Goal: Task Accomplishment & Management: Manage account settings

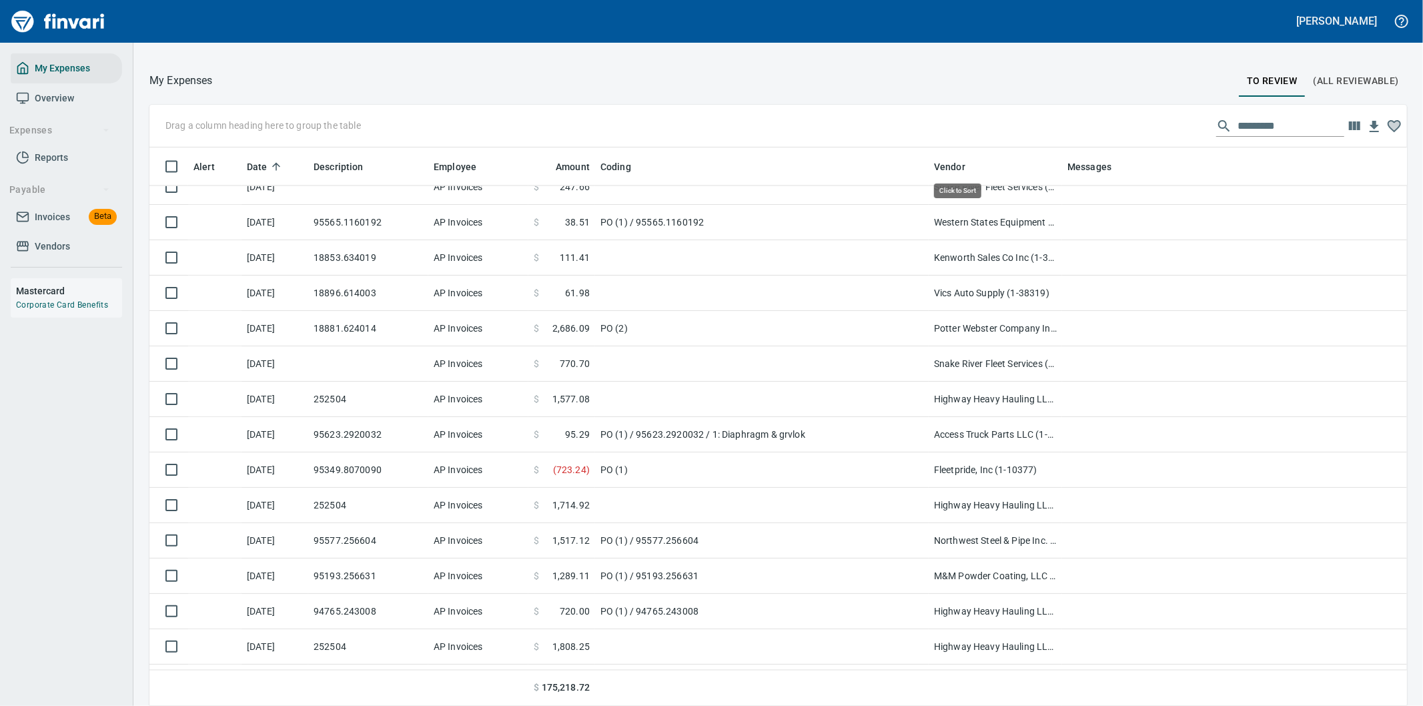
scroll to position [537, 1224]
drag, startPoint x: 1242, startPoint y: 121, endPoint x: 1239, endPoint y: 127, distance: 7.2
click at [1243, 123] on input "text" at bounding box center [1290, 125] width 107 height 21
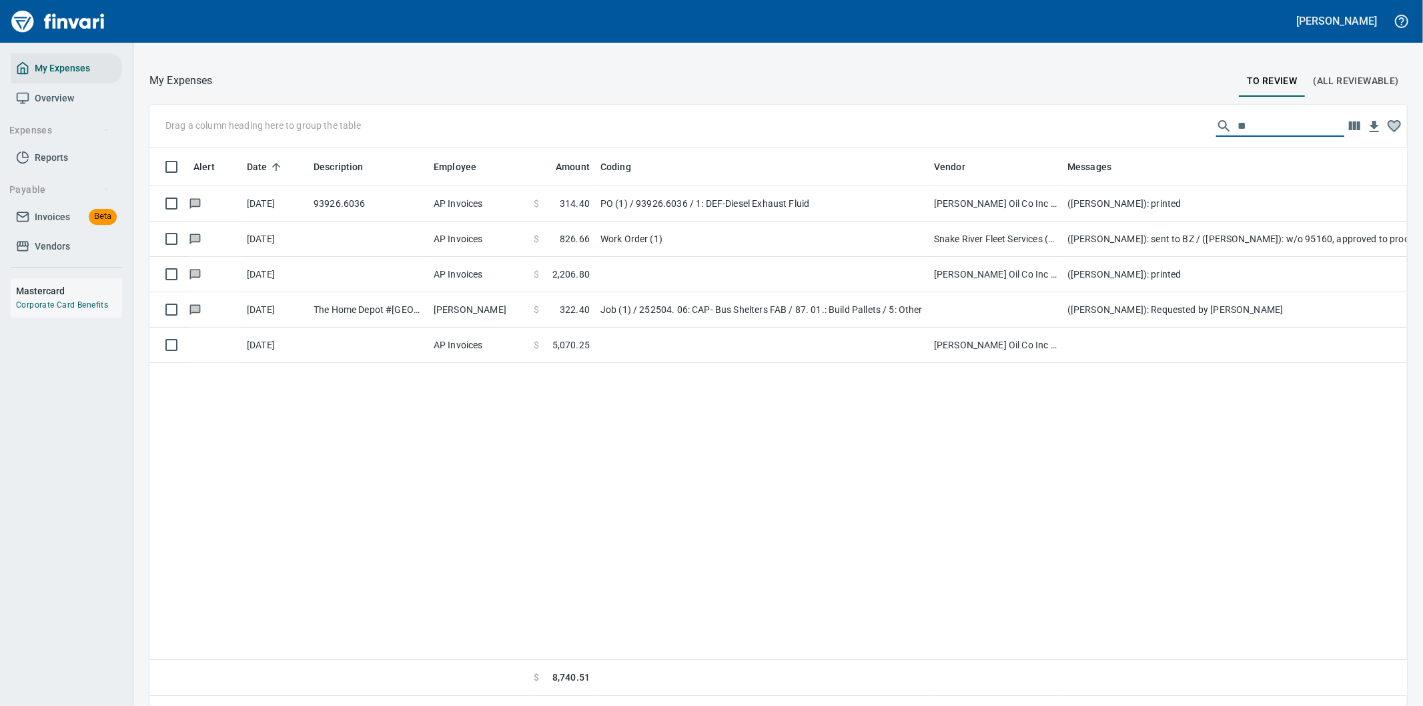
scroll to position [0, 0]
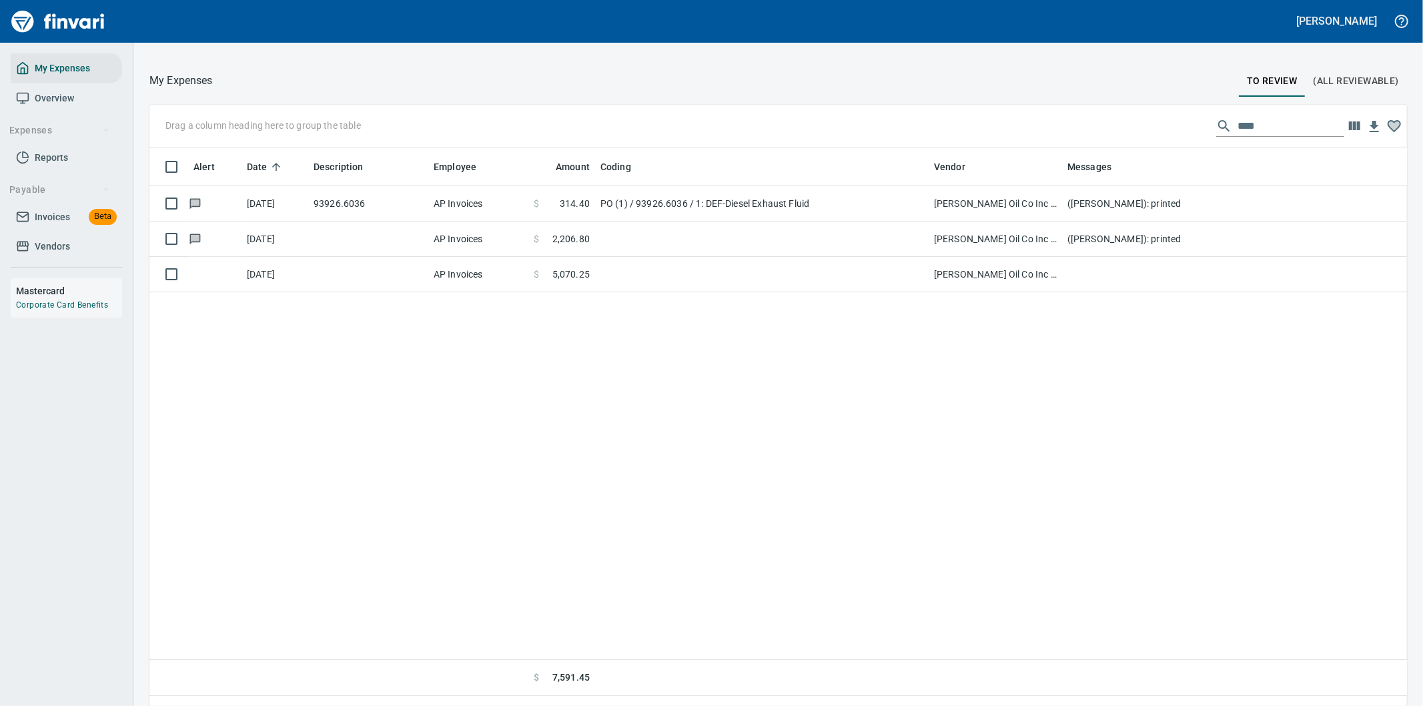
click at [282, 458] on div "Alert Date Description Employee Amount Coding Vendor Messages [DATE] 93926.6036…" at bounding box center [777, 421] width 1257 height 548
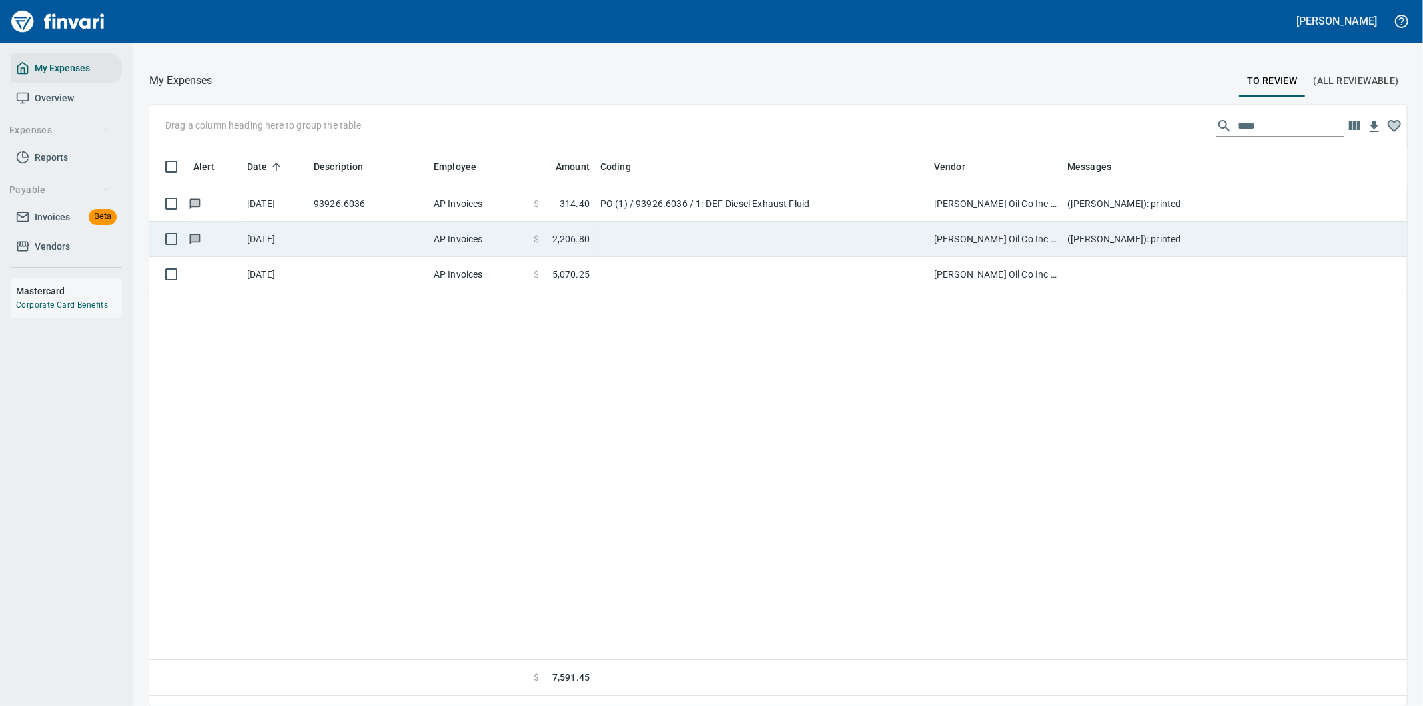
click at [621, 230] on td at bounding box center [761, 238] width 333 height 35
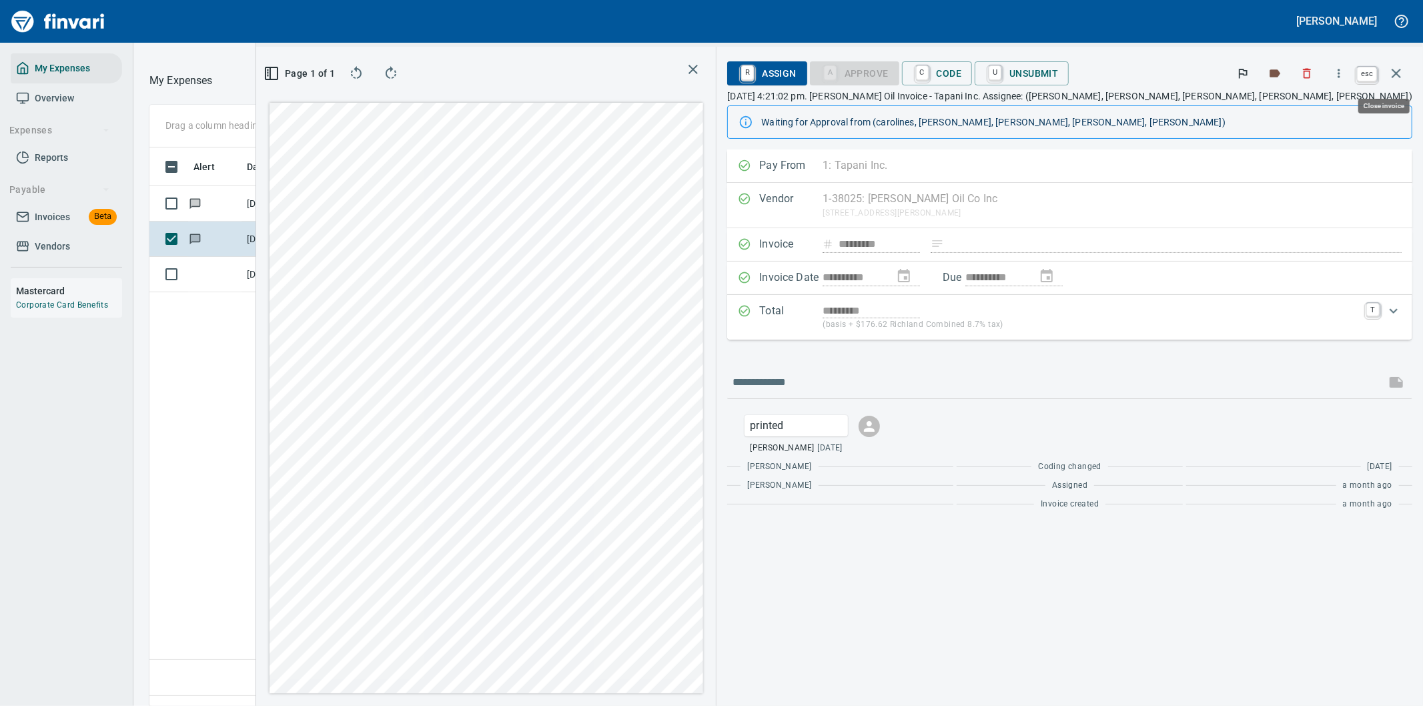
scroll to position [537, 902]
click at [1391, 67] on icon "button" at bounding box center [1396, 73] width 16 height 16
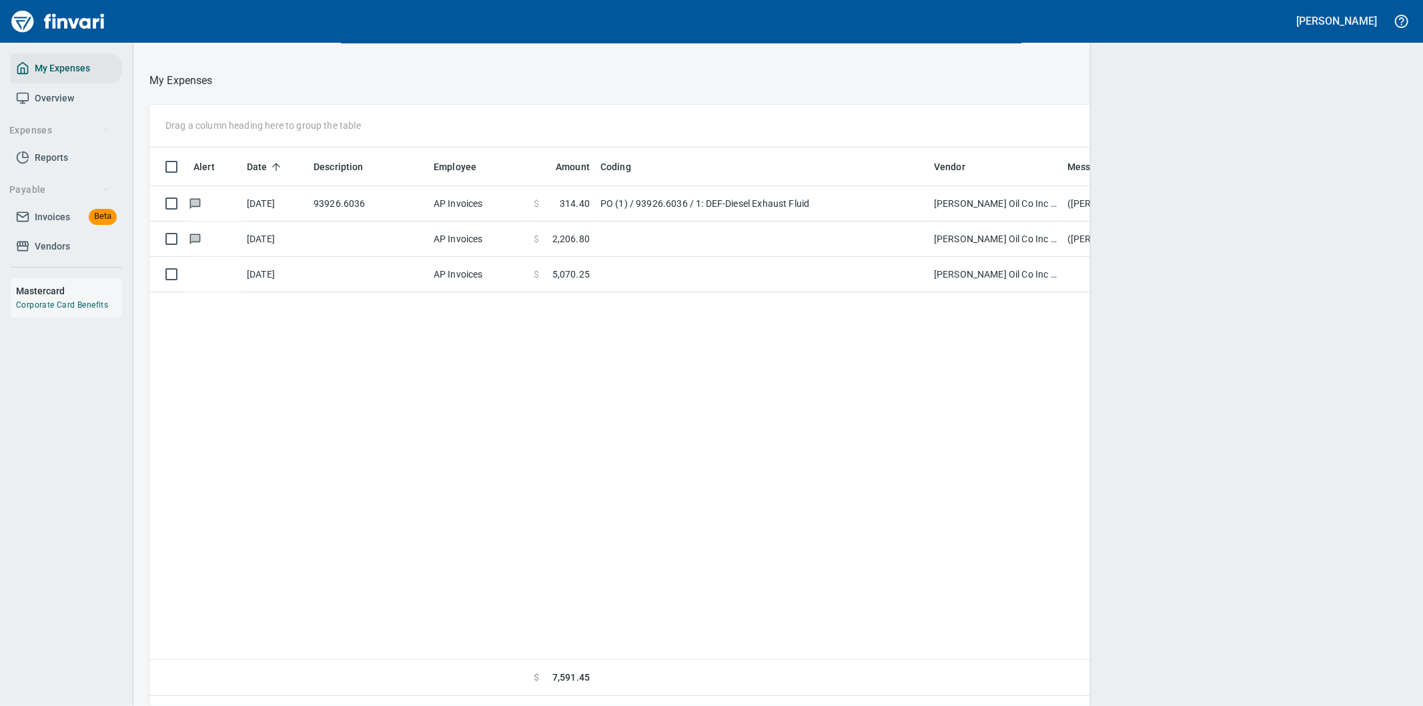
scroll to position [537, 1235]
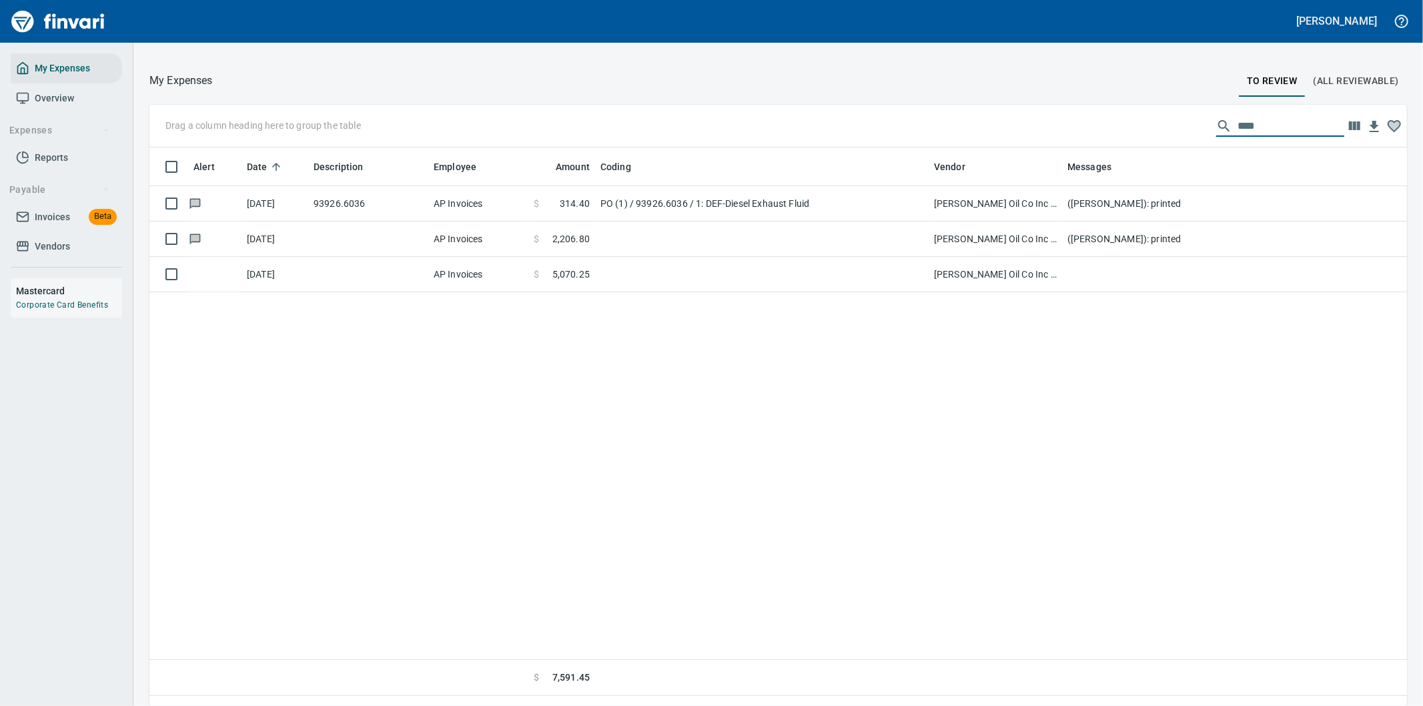
drag, startPoint x: 1258, startPoint y: 123, endPoint x: 1198, endPoint y: 125, distance: 60.1
click at [1216, 125] on div "****" at bounding box center [1280, 125] width 128 height 21
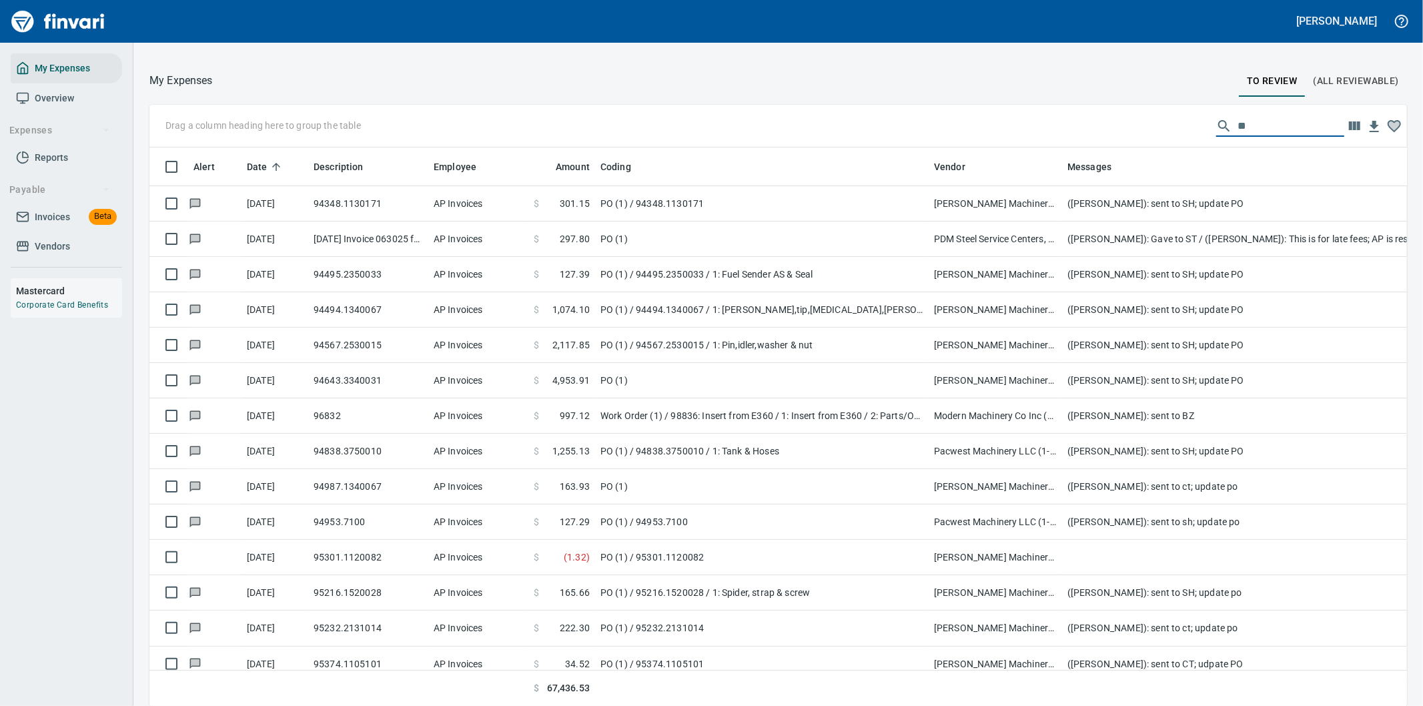
scroll to position [537, 1224]
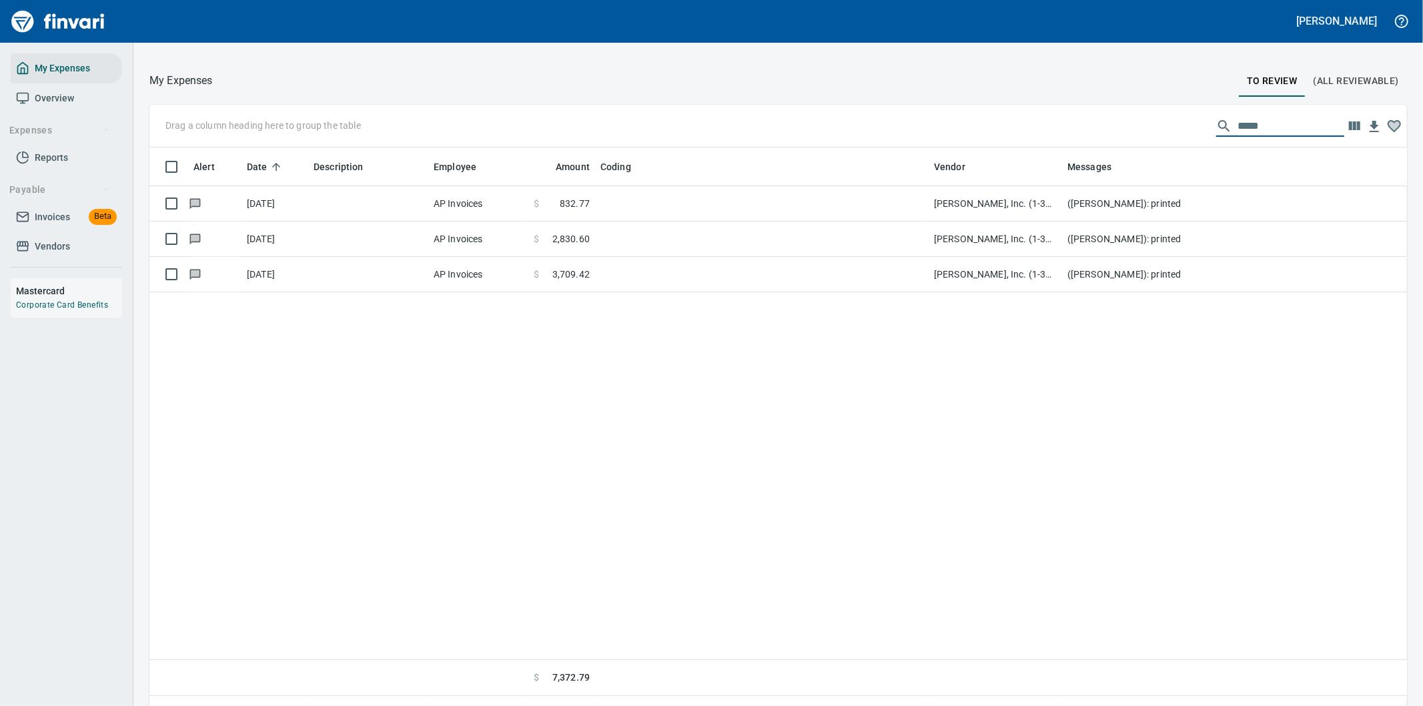
drag, startPoint x: 1254, startPoint y: 122, endPoint x: 1205, endPoint y: 125, distance: 49.5
click at [1216, 125] on div "*****" at bounding box center [1280, 125] width 128 height 21
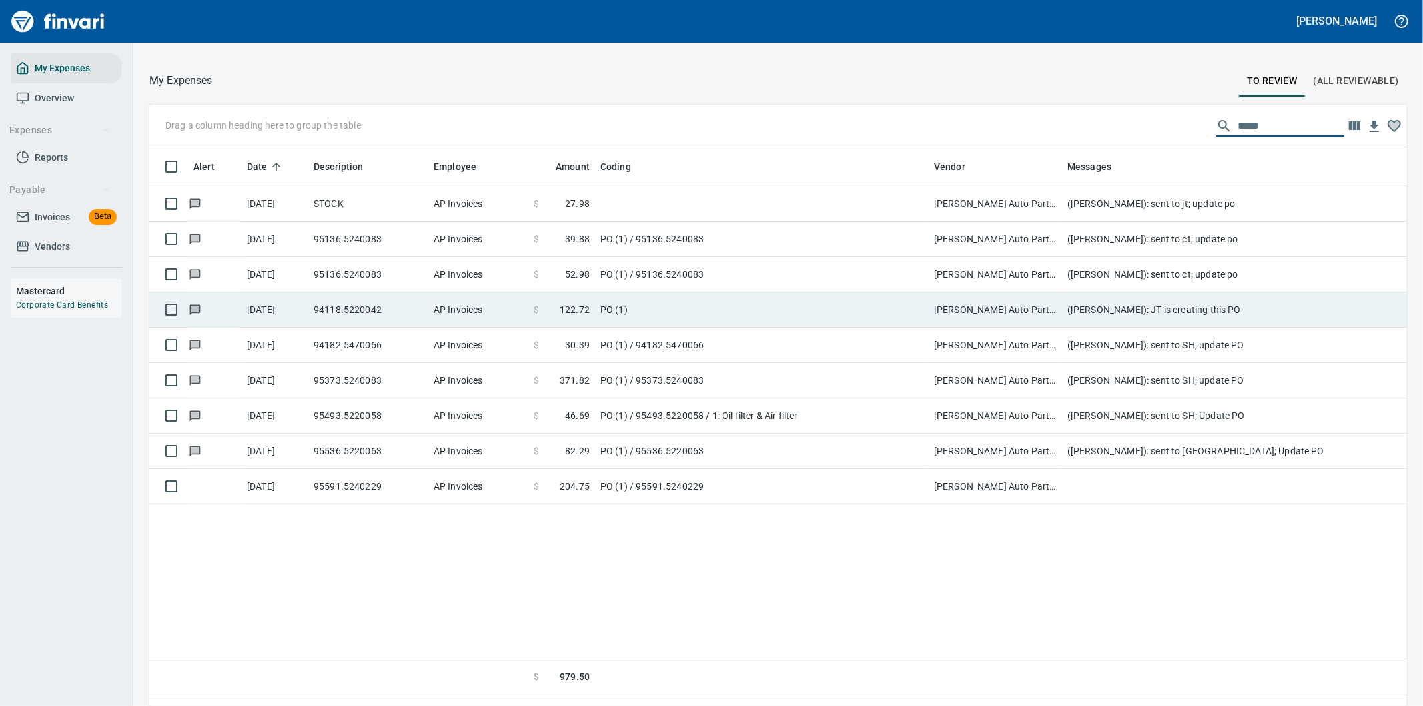
type input "*****"
click at [619, 309] on td "PO (1)" at bounding box center [761, 309] width 333 height 35
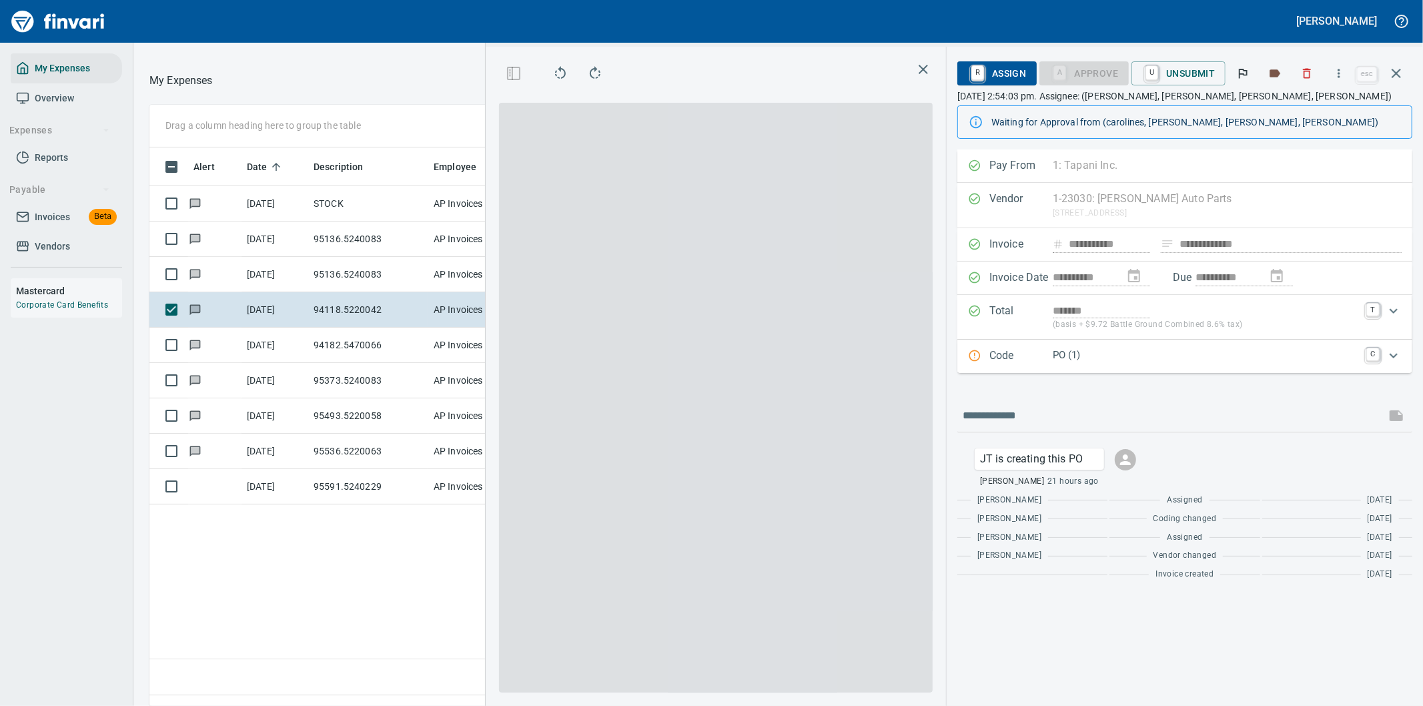
scroll to position [537, 902]
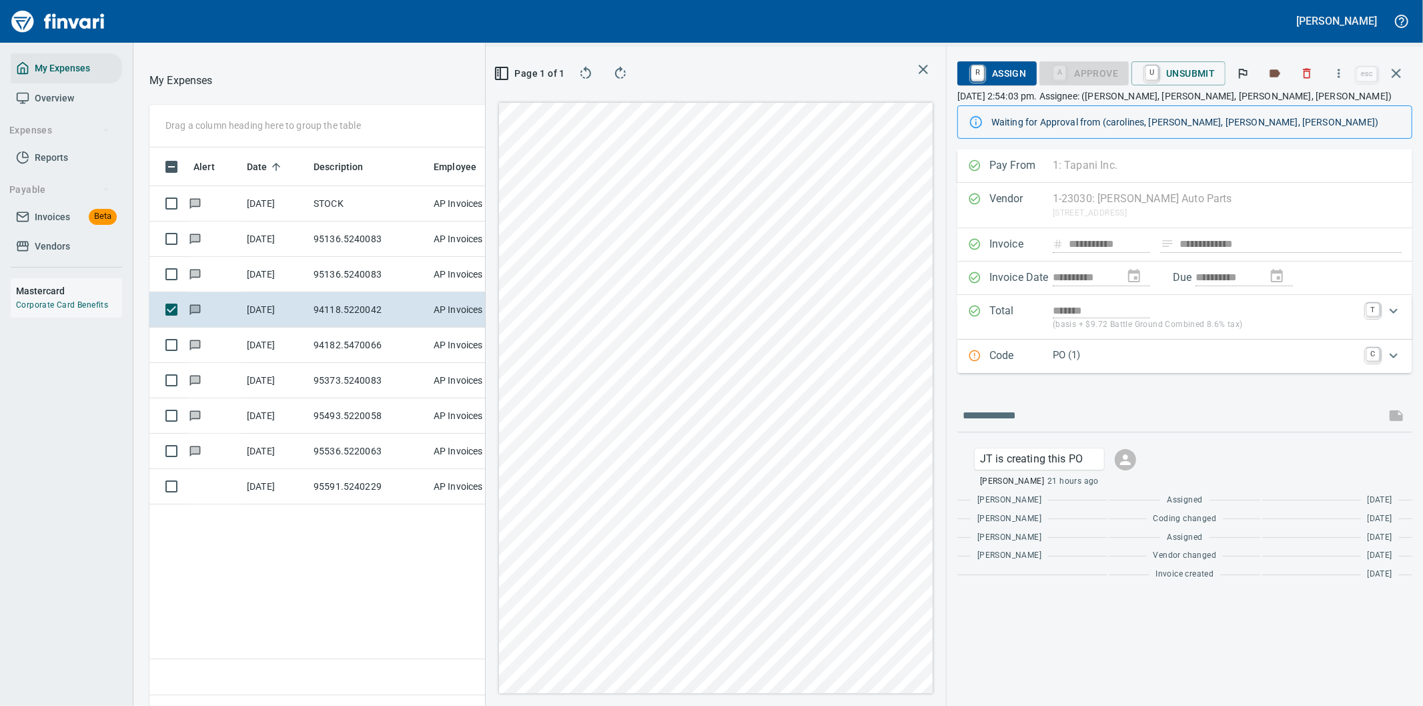
click at [1183, 359] on p "PO (1)" at bounding box center [1204, 354] width 305 height 15
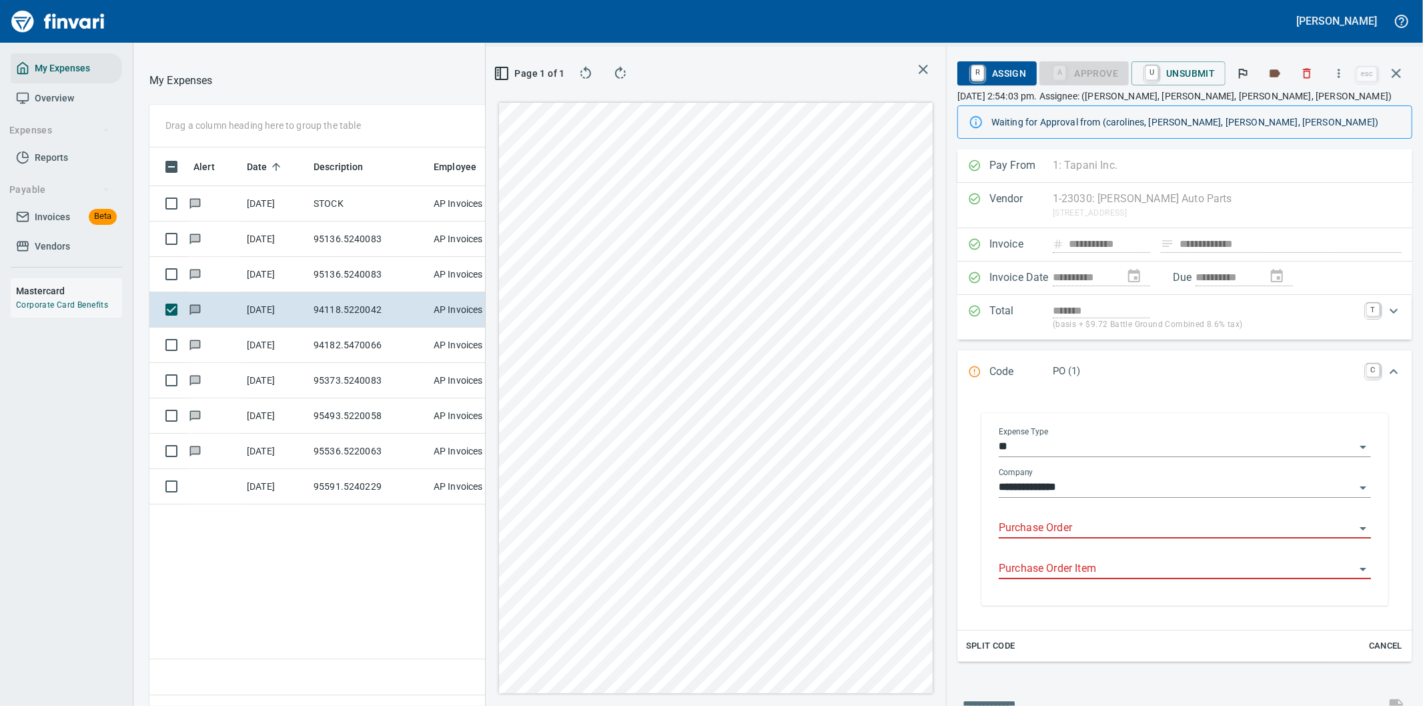
click at [1043, 529] on input "Purchase Order" at bounding box center [1176, 528] width 356 height 19
click at [1032, 570] on div "Oil*" at bounding box center [1047, 578] width 76 height 16
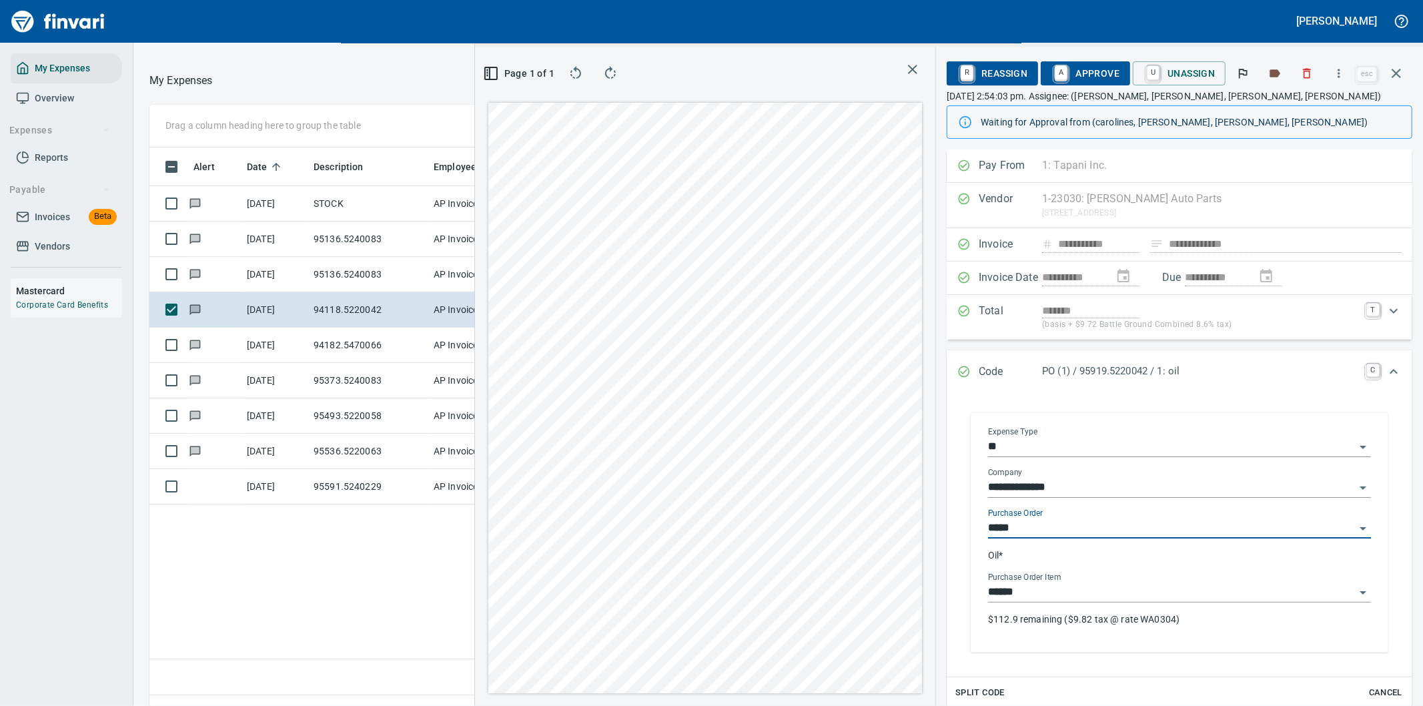
type input "**********"
type input "******"
type input "**********"
click at [1014, 621] on p "$112.9 remaining ($9.82 tax @ rate WA0304)" at bounding box center [1179, 618] width 383 height 13
click at [1078, 69] on span "A Approve" at bounding box center [1085, 73] width 68 height 23
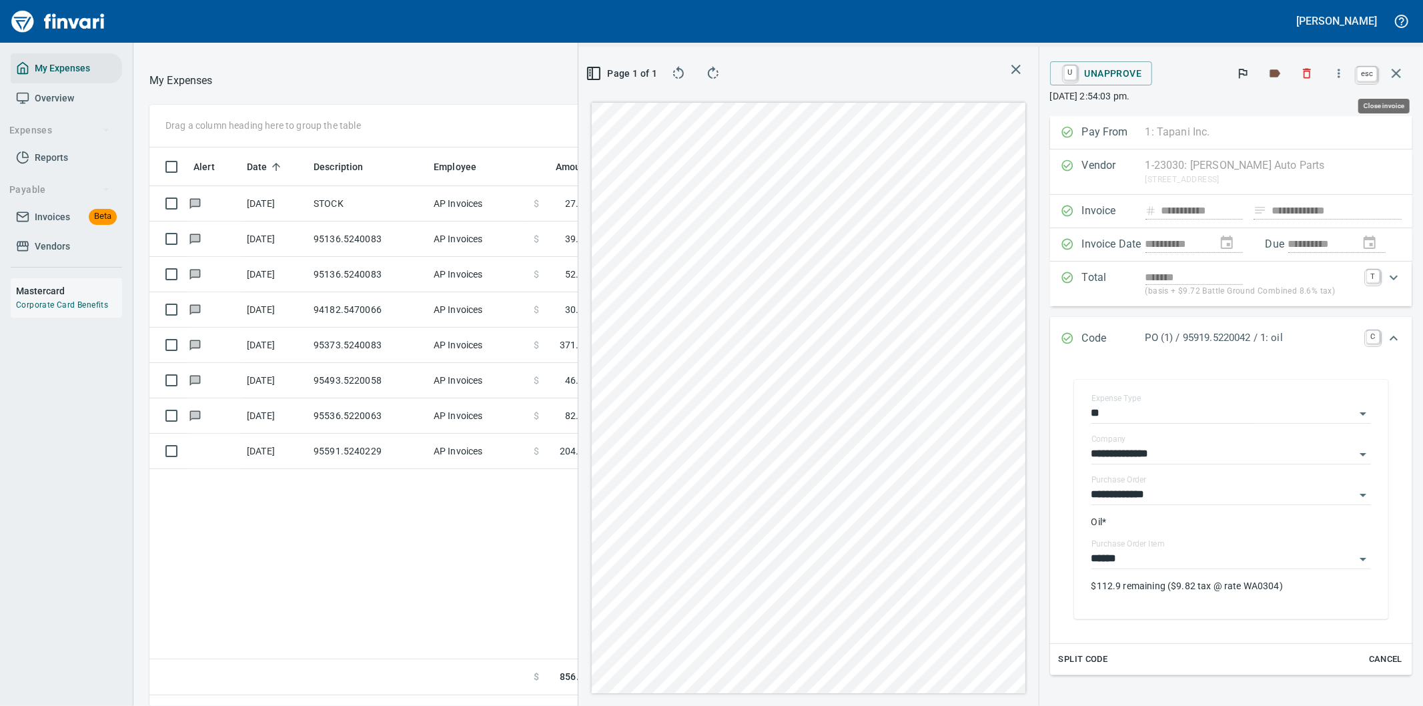
click at [1397, 73] on icon "button" at bounding box center [1395, 73] width 9 height 9
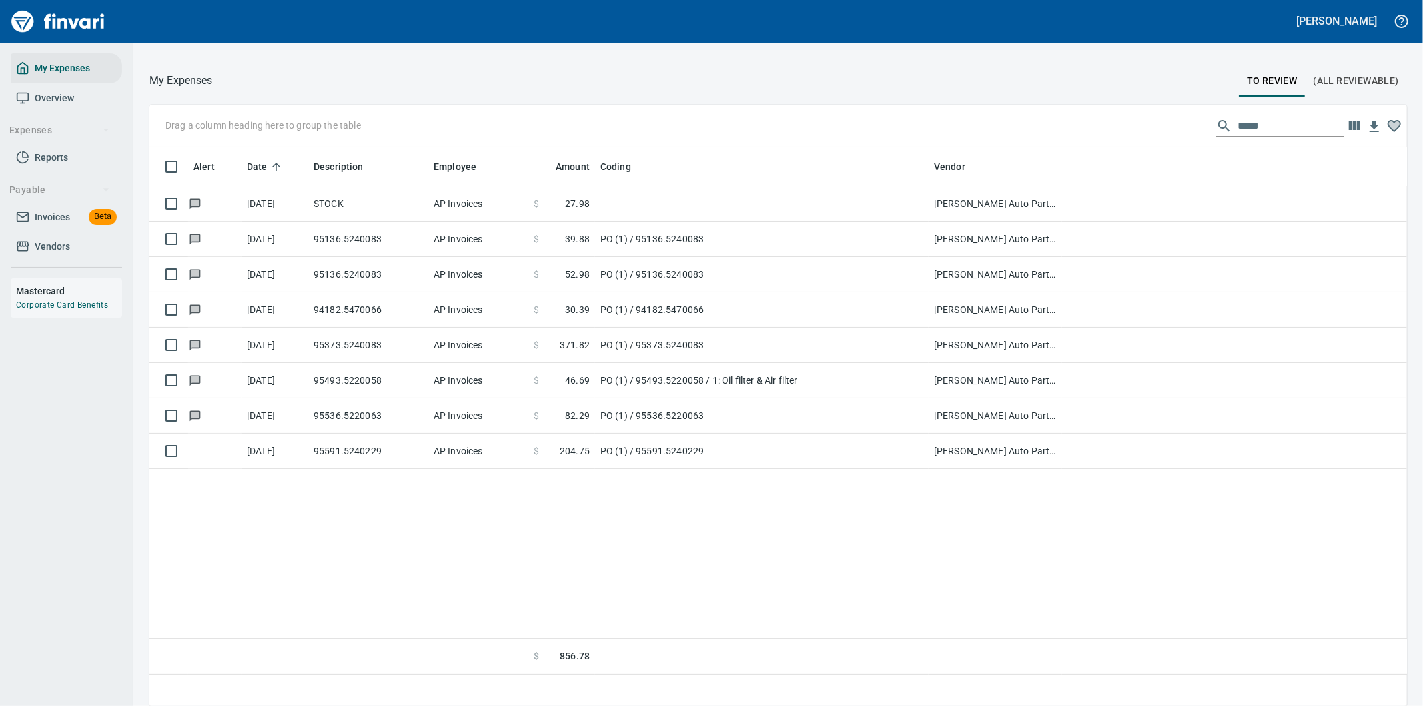
scroll to position [537, 1235]
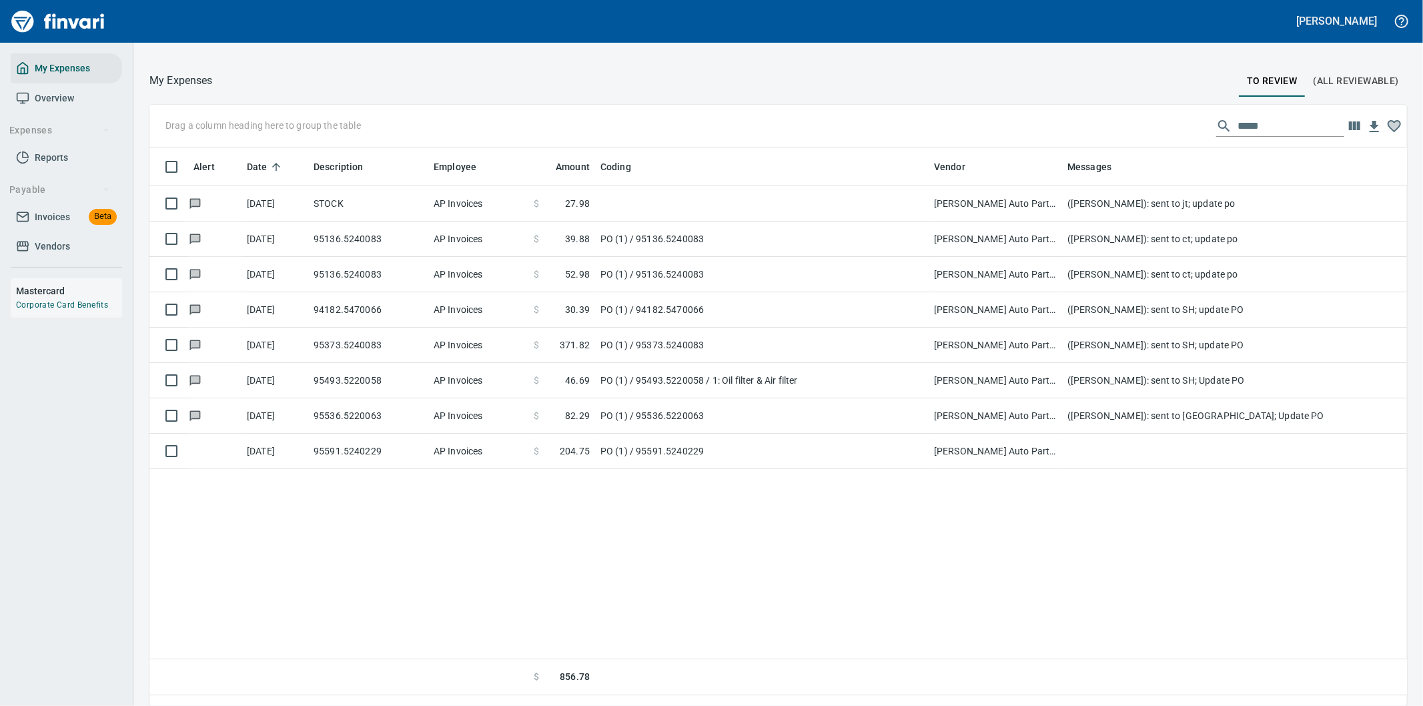
click at [35, 390] on div "My Expenses Overview Expenses Reports Payable Invoices Beta Vendors Mastercard …" at bounding box center [66, 374] width 133 height 663
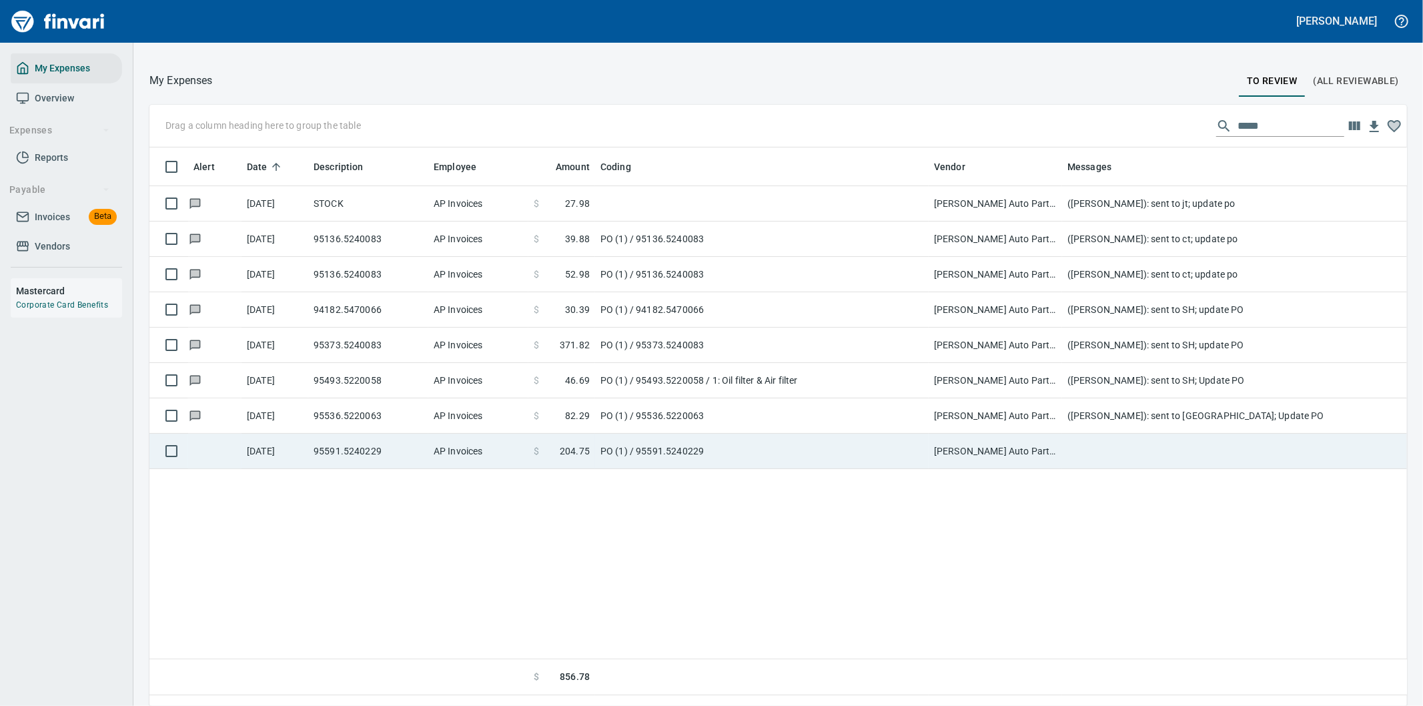
click at [771, 450] on td "PO (1) / 95591.5240229" at bounding box center [761, 451] width 333 height 35
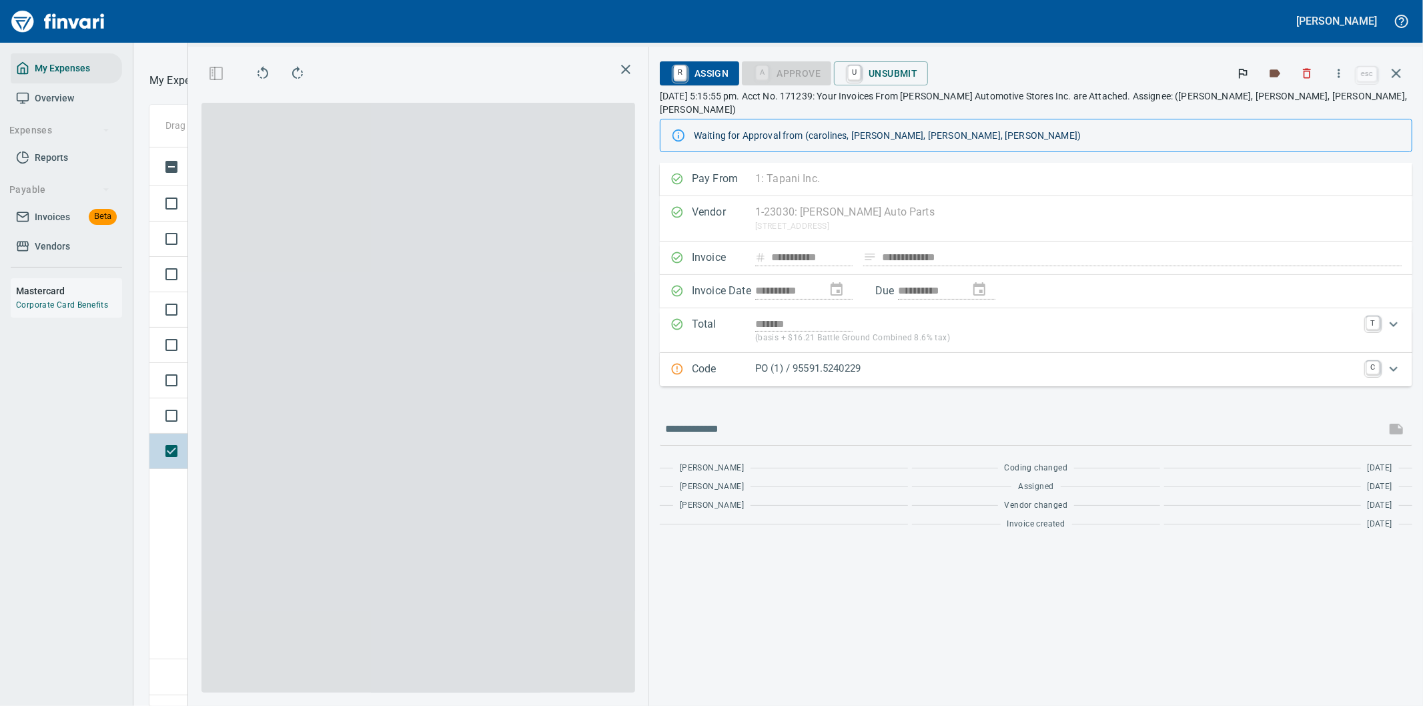
scroll to position [537, 902]
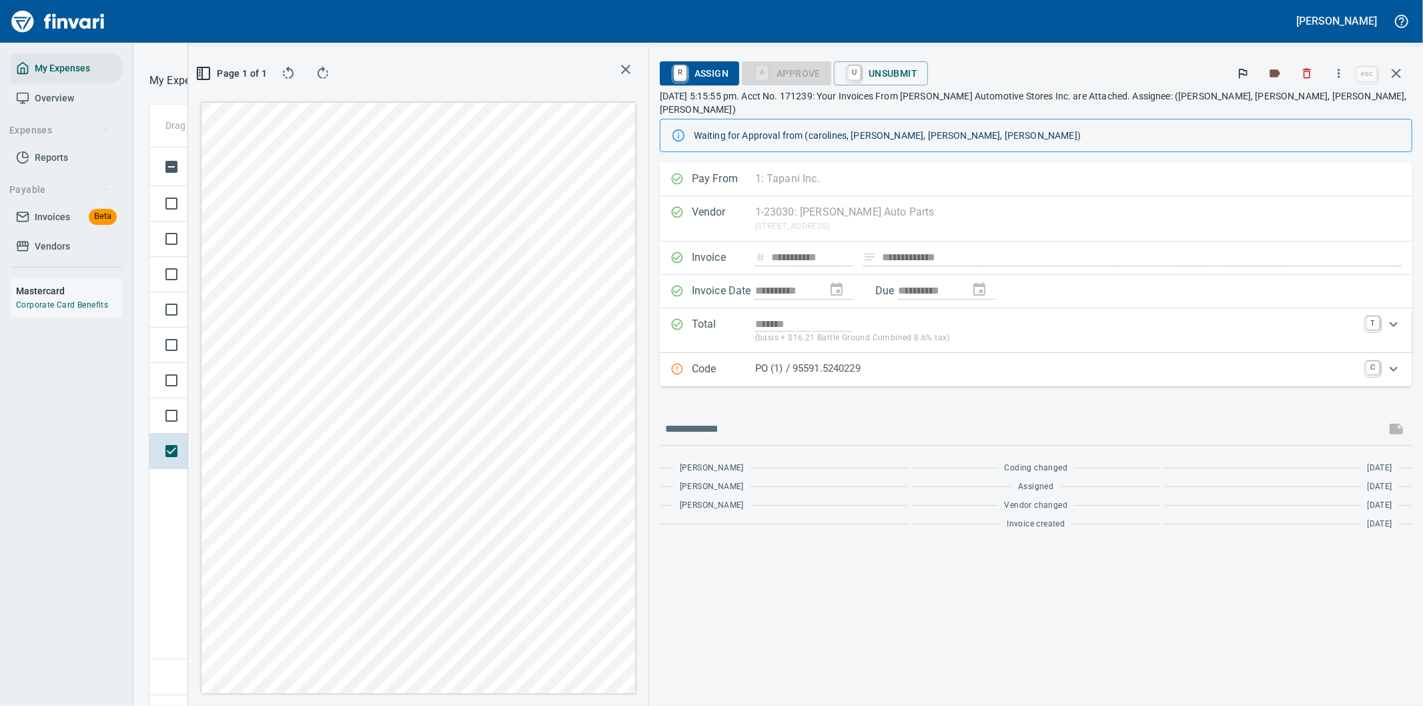
click at [1070, 361] on p "PO (1) / 95591.5240229" at bounding box center [1056, 368] width 603 height 15
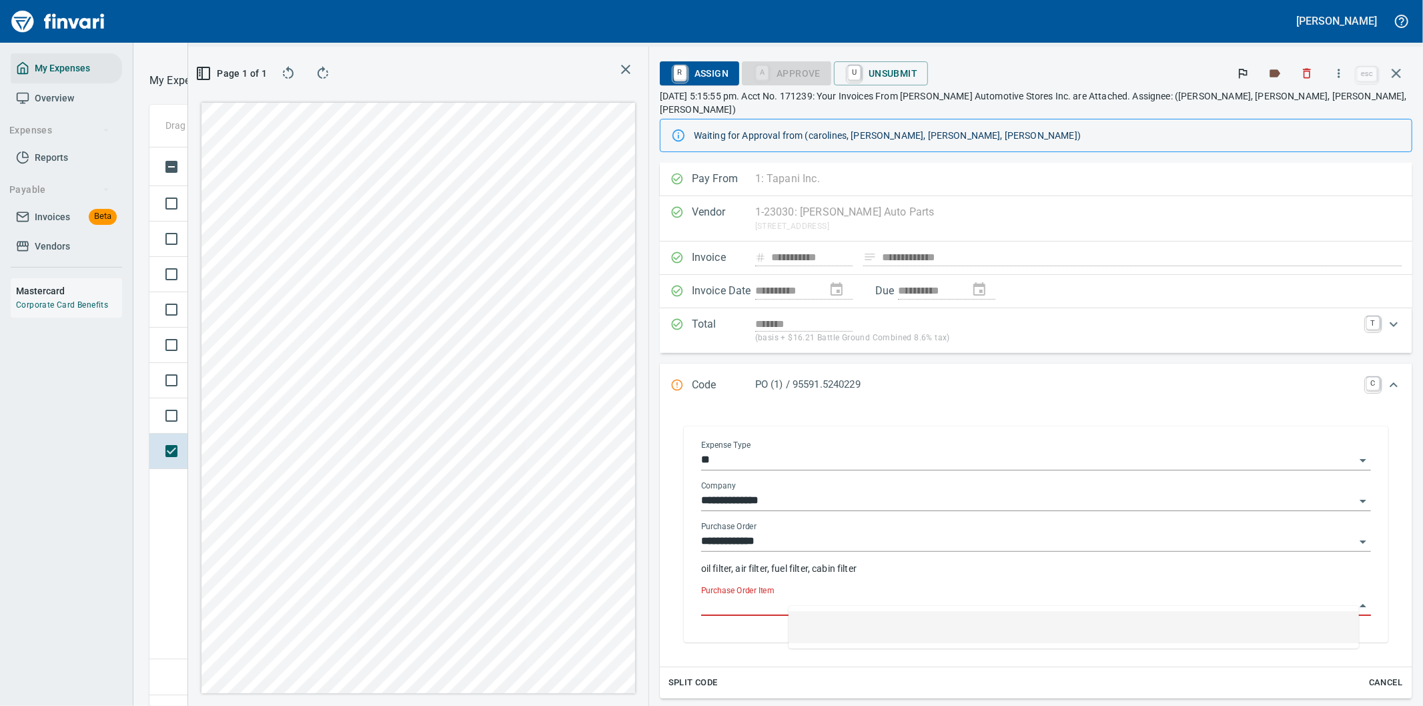
click at [876, 600] on input "Purchase Order Item" at bounding box center [1028, 605] width 654 height 19
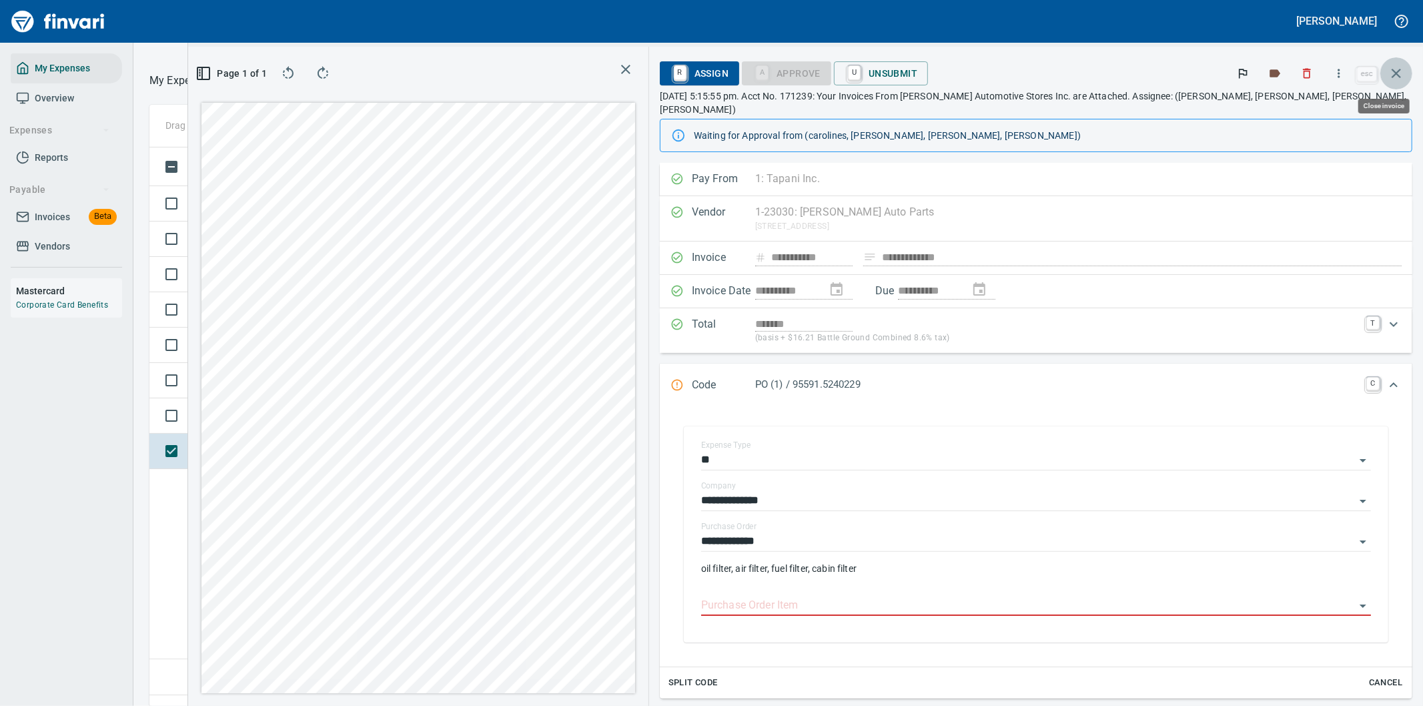
click at [1393, 75] on icon "button" at bounding box center [1395, 73] width 9 height 9
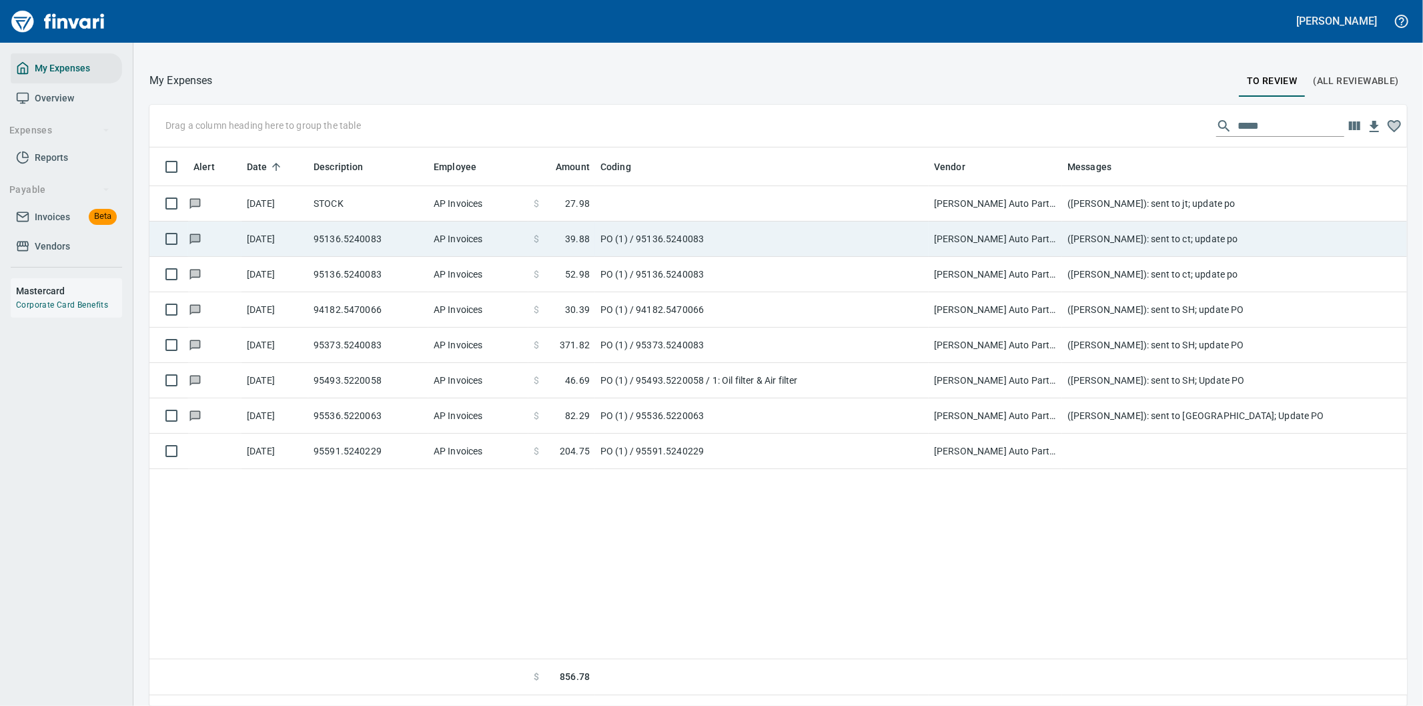
scroll to position [537, 1235]
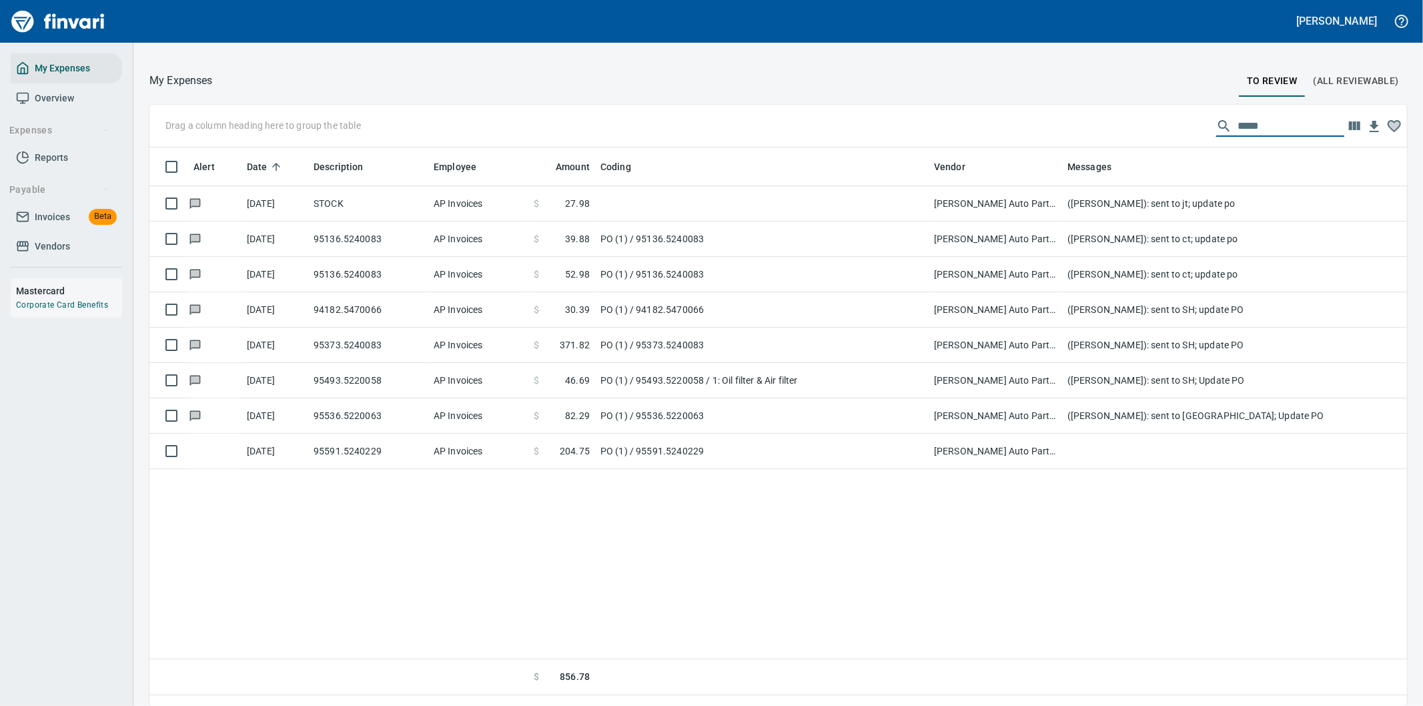
drag, startPoint x: 1245, startPoint y: 123, endPoint x: 1208, endPoint y: 128, distance: 37.7
click at [1216, 128] on div "*****" at bounding box center [1280, 125] width 128 height 21
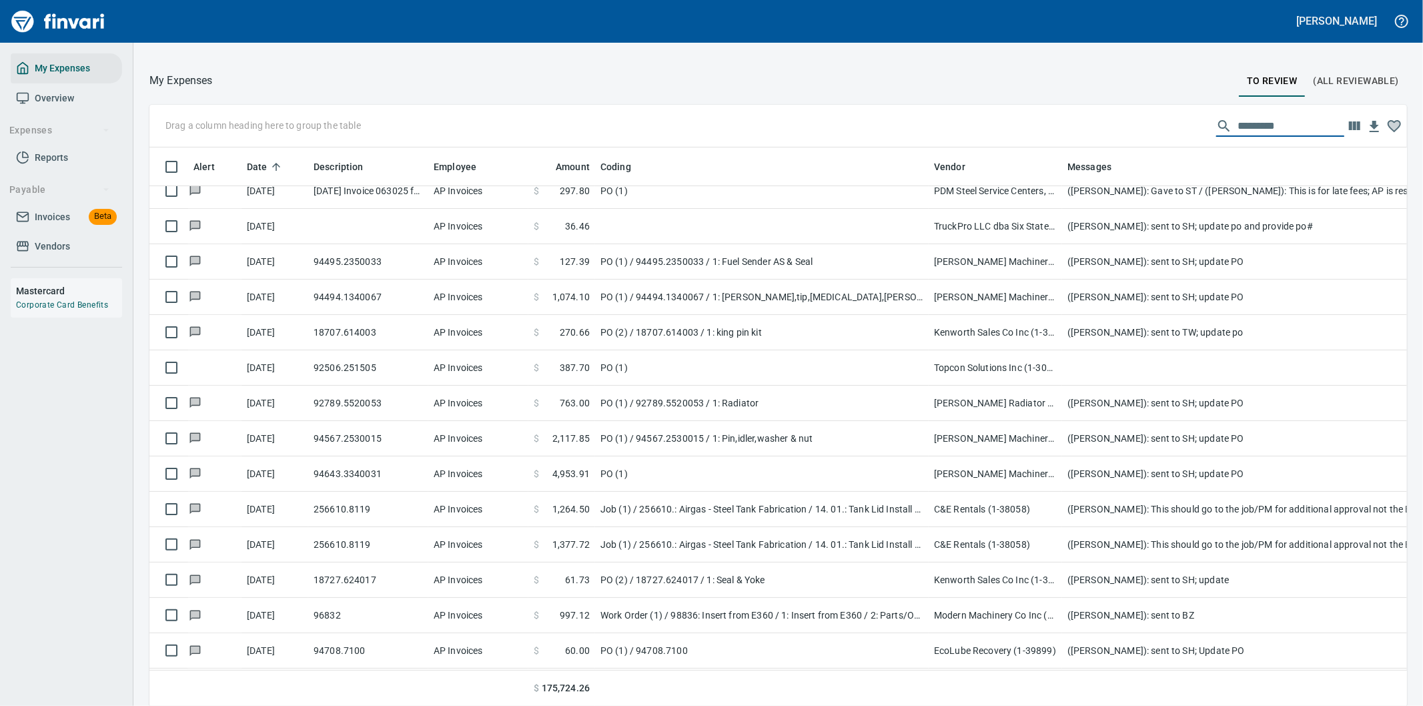
scroll to position [370, 0]
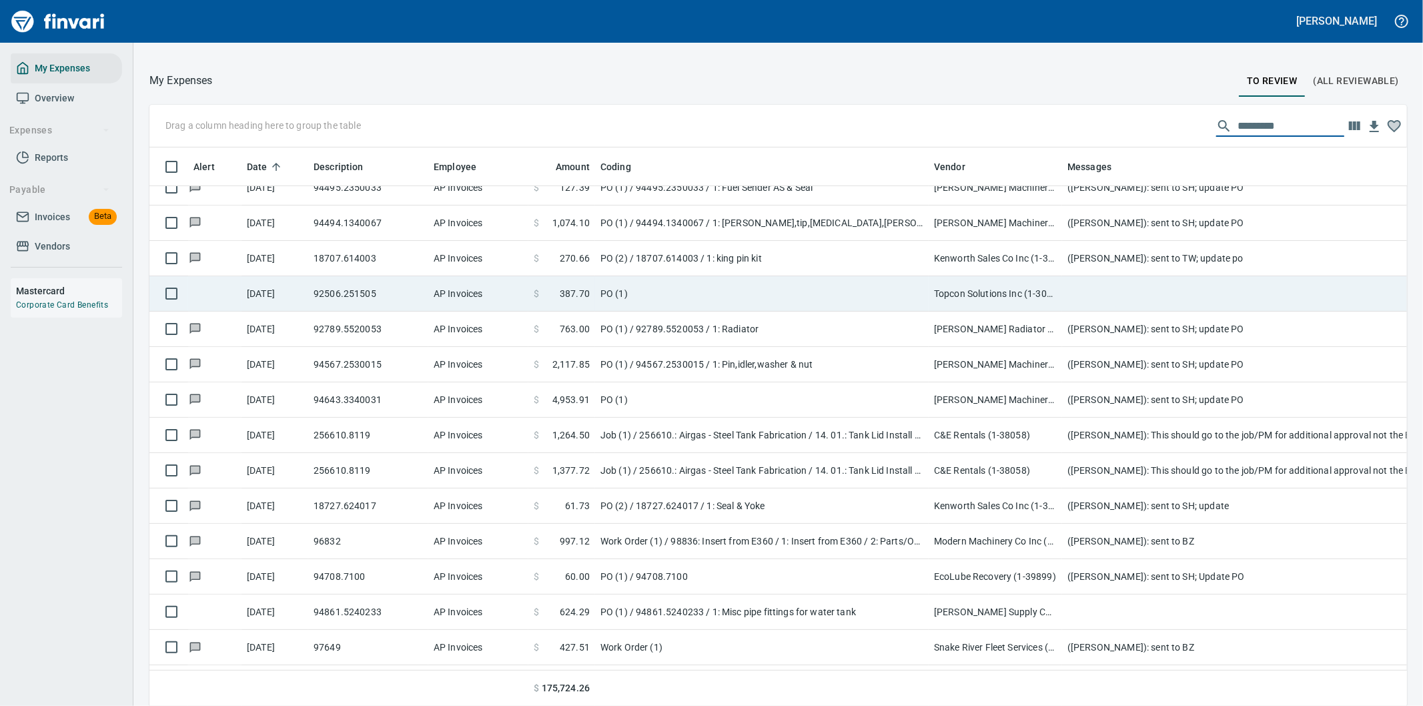
click at [721, 287] on td "PO (1)" at bounding box center [761, 293] width 333 height 35
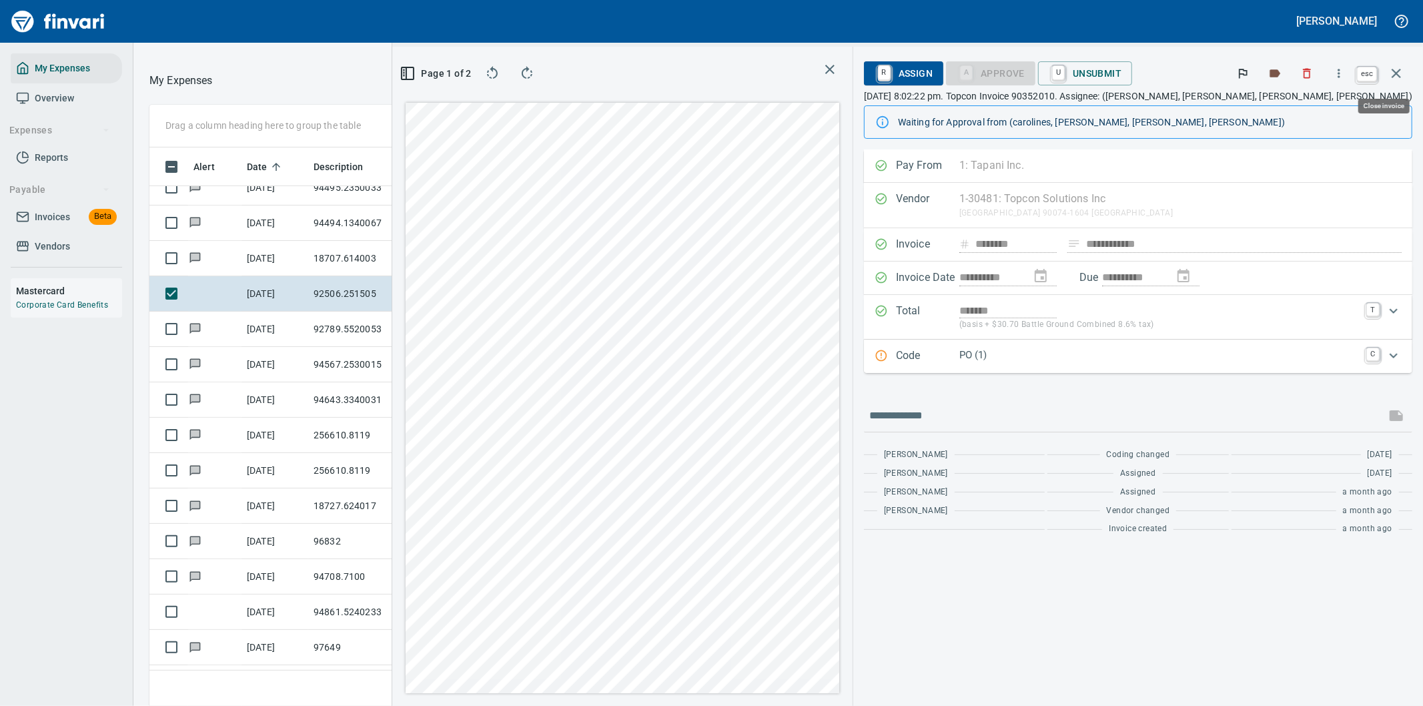
scroll to position [537, 890]
click at [1397, 68] on icon "button" at bounding box center [1396, 73] width 16 height 16
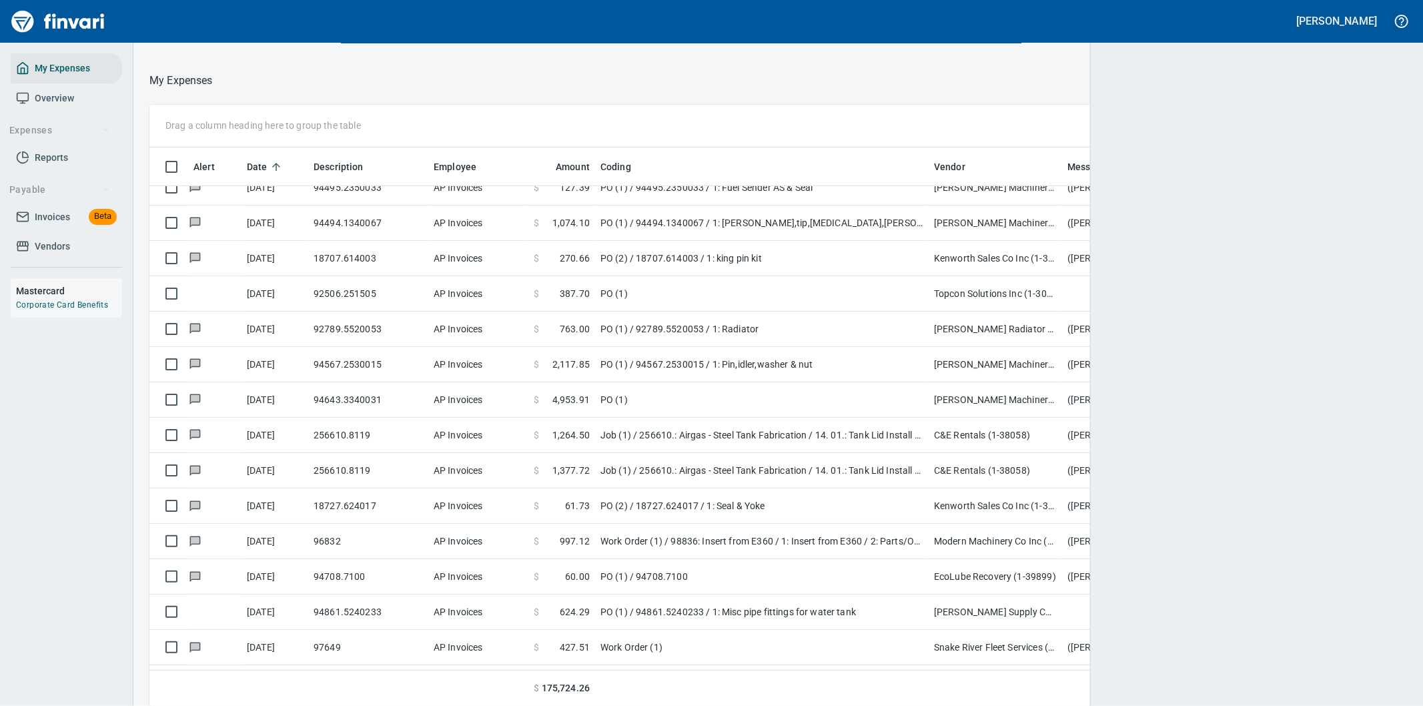
scroll to position [537, 1224]
